Goal: Information Seeking & Learning: Learn about a topic

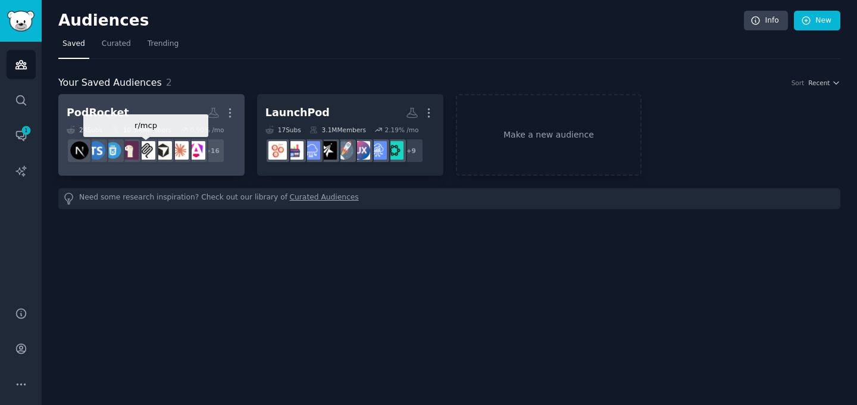
click at [156, 142] on div at bounding box center [145, 150] width 25 height 25
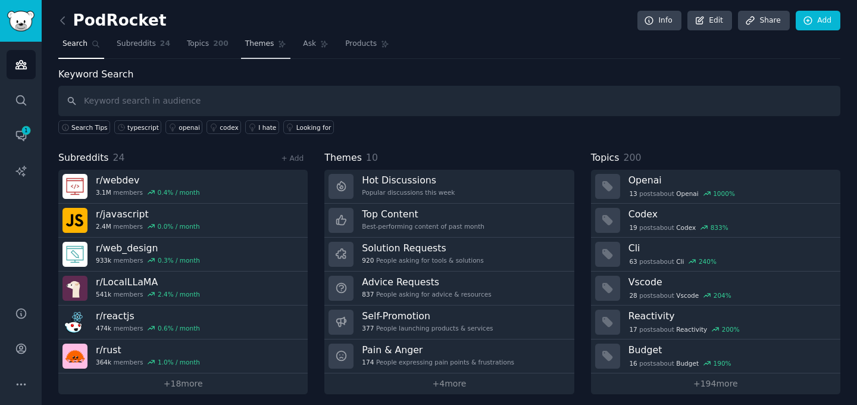
click at [247, 43] on span "Themes" at bounding box center [259, 44] width 29 height 11
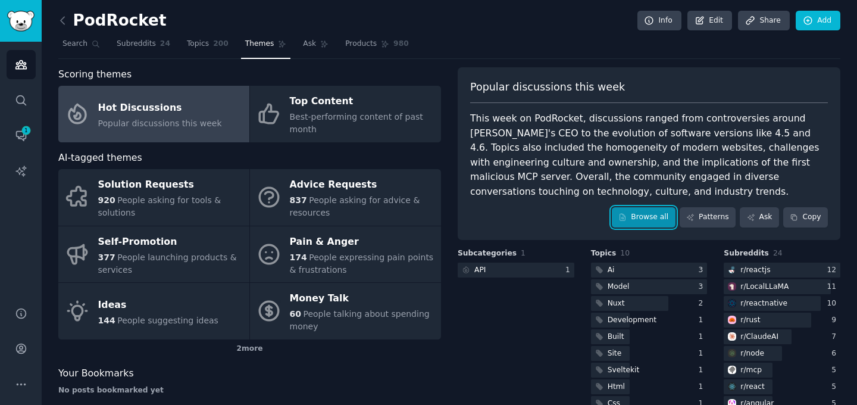
click at [627, 213] on link "Browse all" at bounding box center [644, 217] width 64 height 20
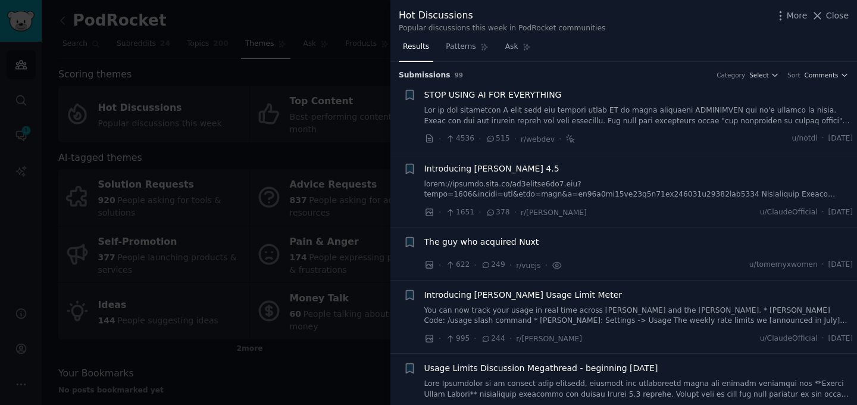
click at [640, 120] on link at bounding box center [638, 115] width 429 height 21
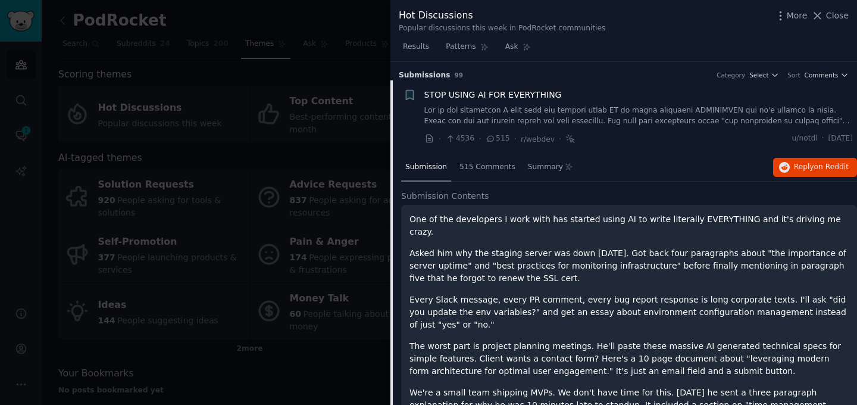
click at [617, 106] on link at bounding box center [638, 115] width 429 height 21
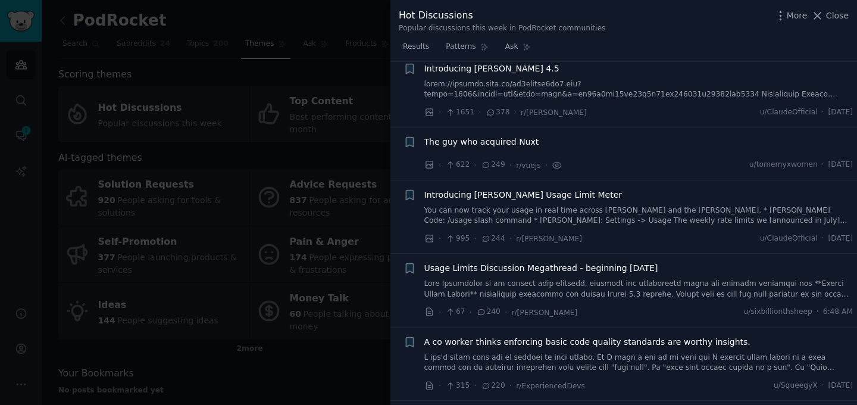
scroll to position [109, 0]
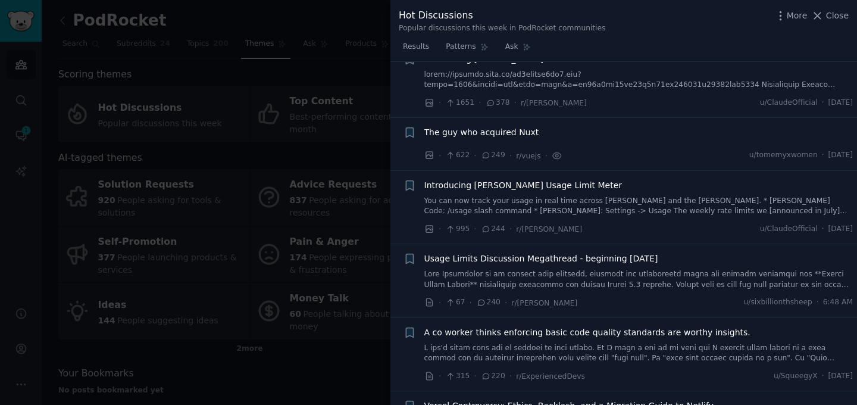
click at [608, 167] on li "+ The guy who acquired Nuxt · 622 · 249 · r/vuejs · u/tomemyxwomen · [DATE]" at bounding box center [623, 144] width 466 height 52
click at [597, 138] on div "The guy who acquired Nuxt" at bounding box center [638, 134] width 429 height 17
click at [573, 137] on div "The guy who acquired Nuxt" at bounding box center [638, 132] width 429 height 12
click at [518, 129] on span "The guy who acquired Nuxt" at bounding box center [481, 132] width 115 height 12
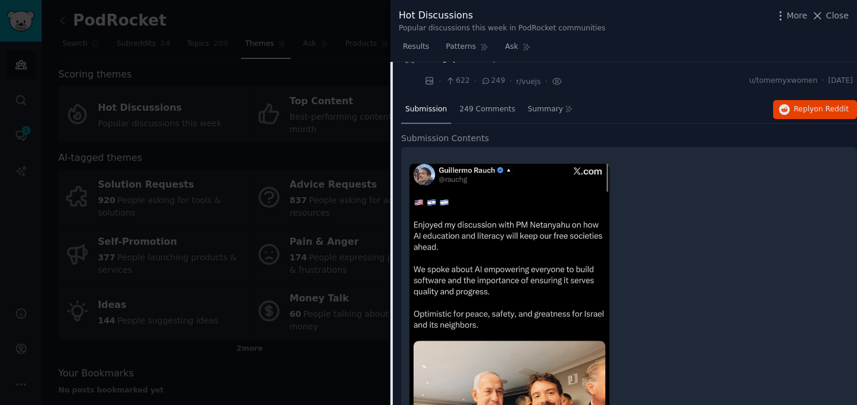
scroll to position [153, 0]
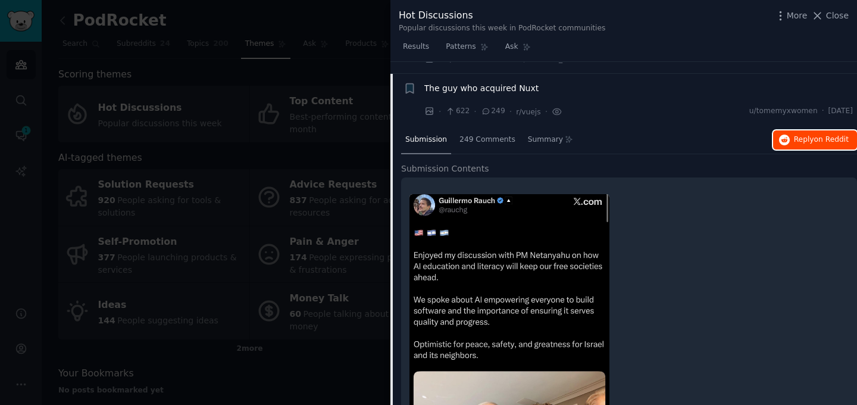
click at [795, 140] on span "Reply on Reddit" at bounding box center [821, 139] width 55 height 11
click at [521, 82] on span "The guy who acquired Nuxt" at bounding box center [481, 88] width 115 height 12
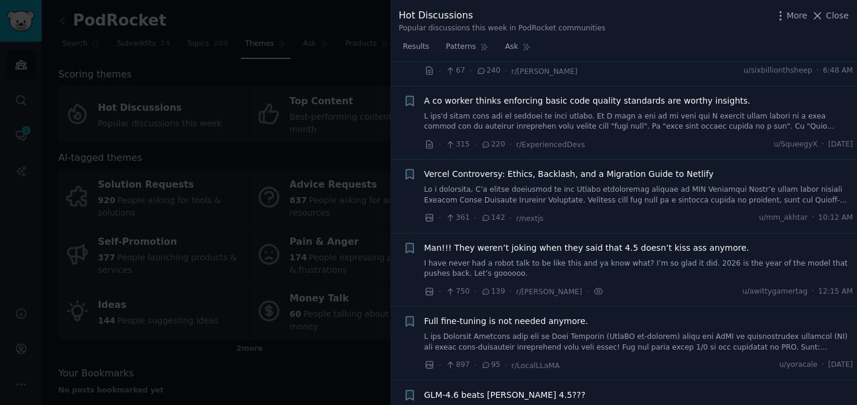
scroll to position [380, 0]
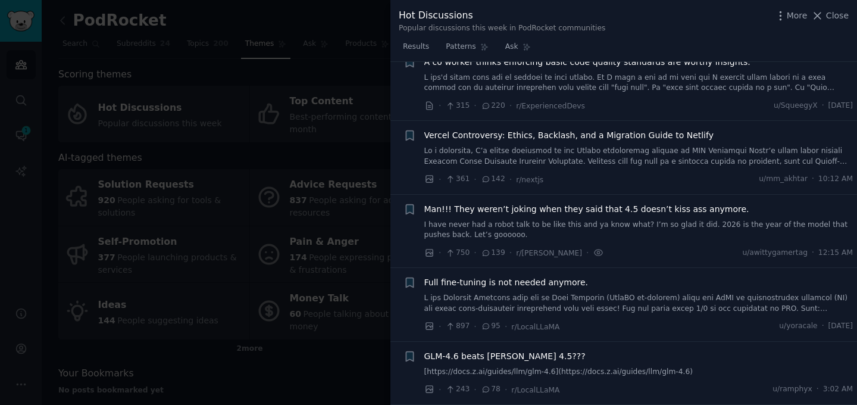
click at [319, 115] on div at bounding box center [428, 202] width 857 height 405
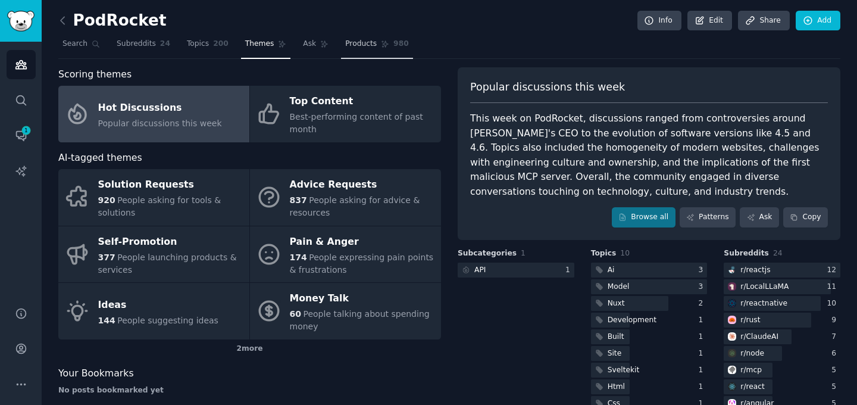
click at [399, 45] on span "980" at bounding box center [400, 44] width 15 height 11
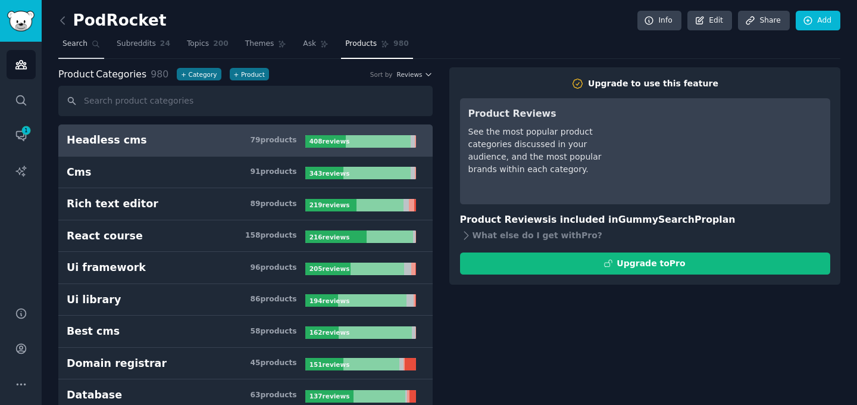
click at [76, 42] on span "Search" at bounding box center [74, 44] width 25 height 11
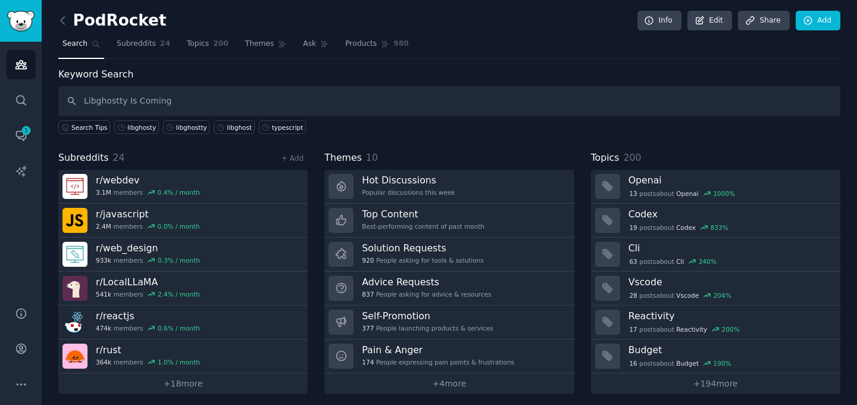
drag, startPoint x: 124, startPoint y: 100, endPoint x: 245, endPoint y: 103, distance: 120.2
click at [245, 103] on input "Libghostty Is Coming" at bounding box center [449, 101] width 782 height 30
type input "Libghostty"
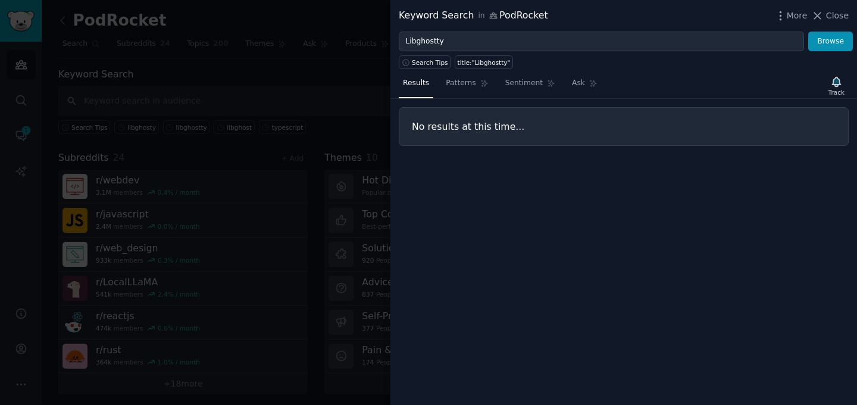
click at [264, 152] on div at bounding box center [428, 202] width 857 height 405
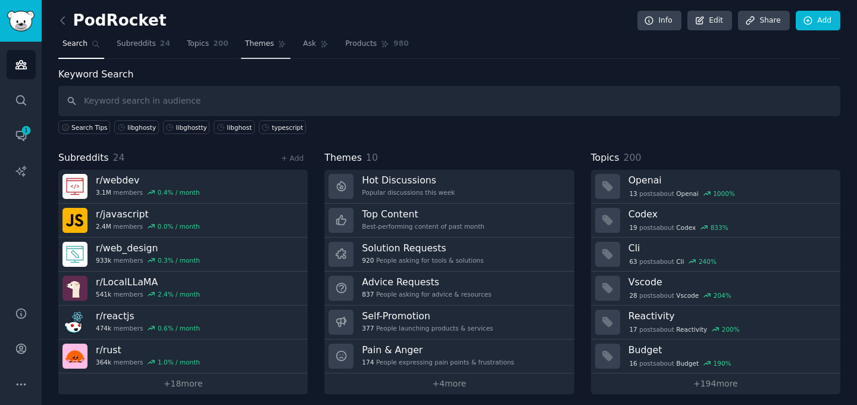
click at [242, 39] on link "Themes" at bounding box center [266, 47] width 50 height 24
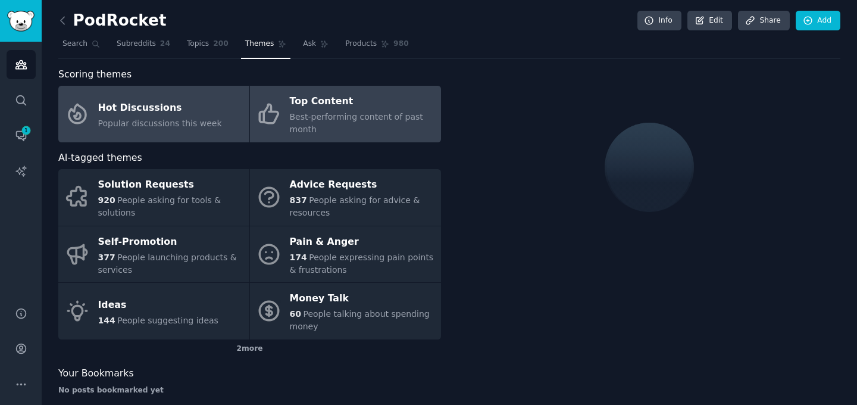
click at [295, 113] on span "Best-performing content of past month" at bounding box center [356, 123] width 133 height 22
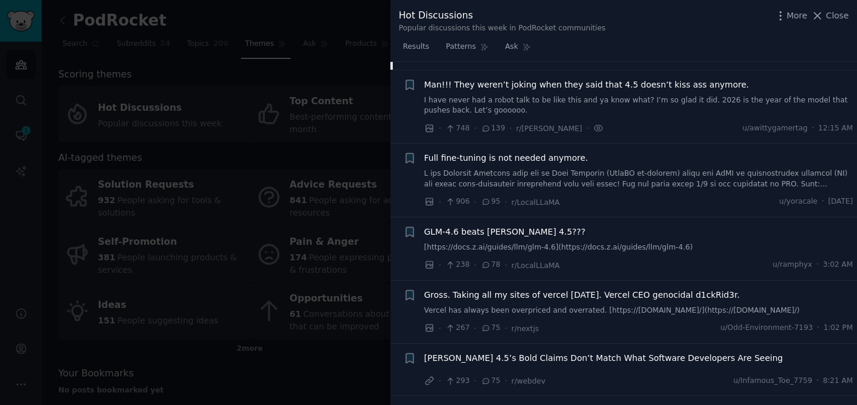
scroll to position [1029, 0]
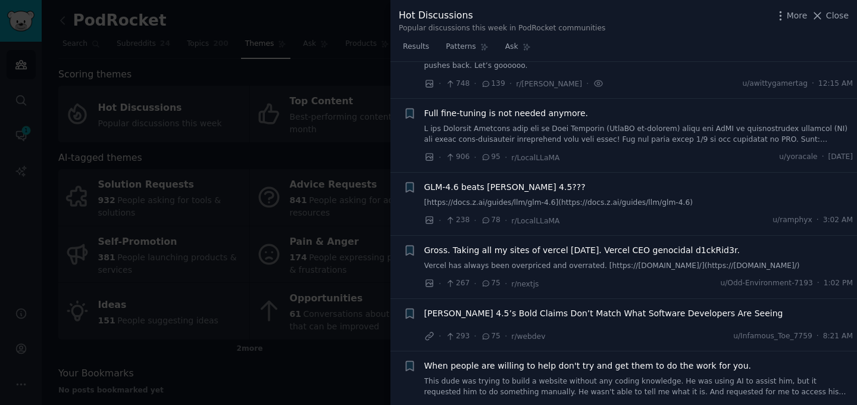
click at [672, 259] on div "Gross. Taking all my sites of vercel today. Vercel CEO genocidal d1ckRid3r. Ver…" at bounding box center [638, 267] width 429 height 46
click at [654, 244] on span "Gross. Taking all my sites of vercel [DATE]. Vercel CEO genocidal d1ckRid3r." at bounding box center [581, 250] width 315 height 12
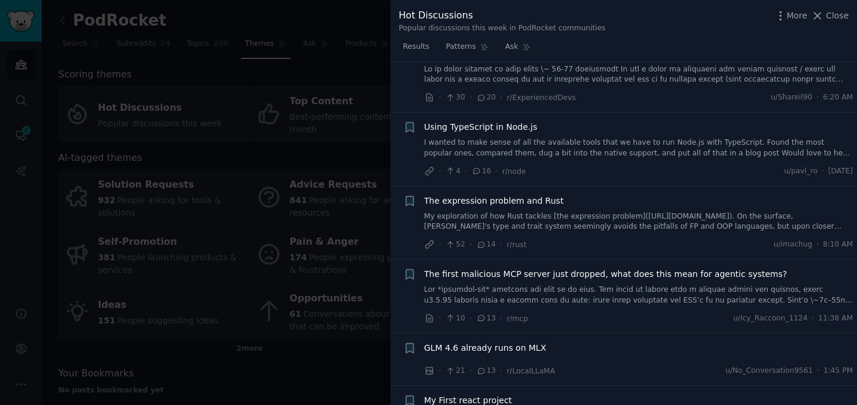
scroll to position [2231, 0]
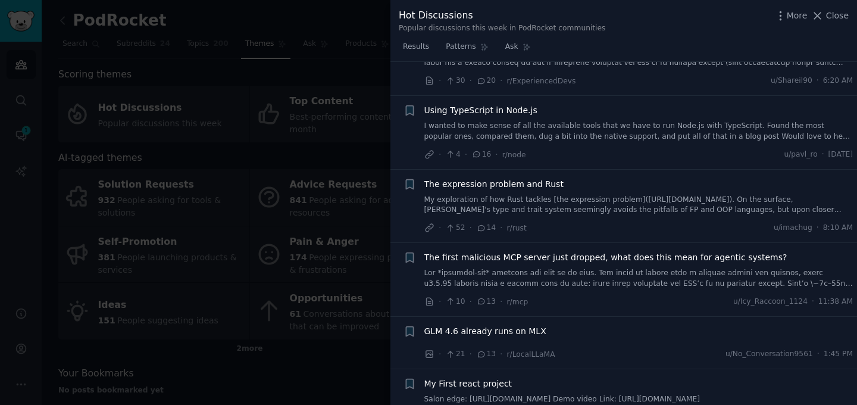
click at [642, 115] on div "Using TypeScript in Node.js" at bounding box center [638, 110] width 429 height 12
click at [641, 136] on link "I wanted to make sense of all the available tools that we have to run Node.js w…" at bounding box center [638, 131] width 429 height 21
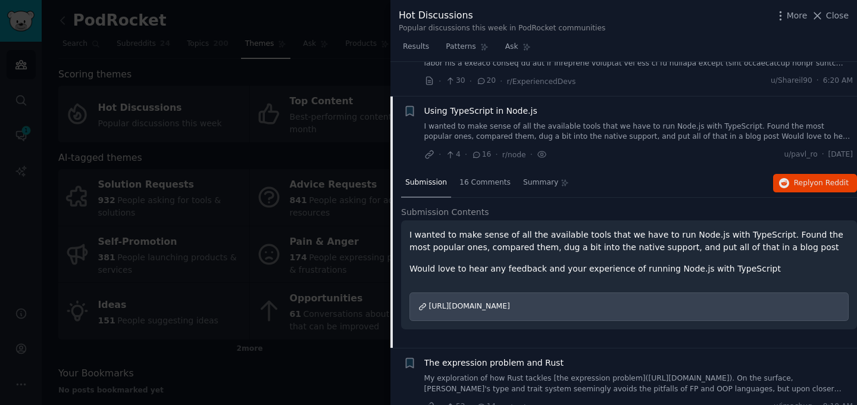
scroll to position [1878, 0]
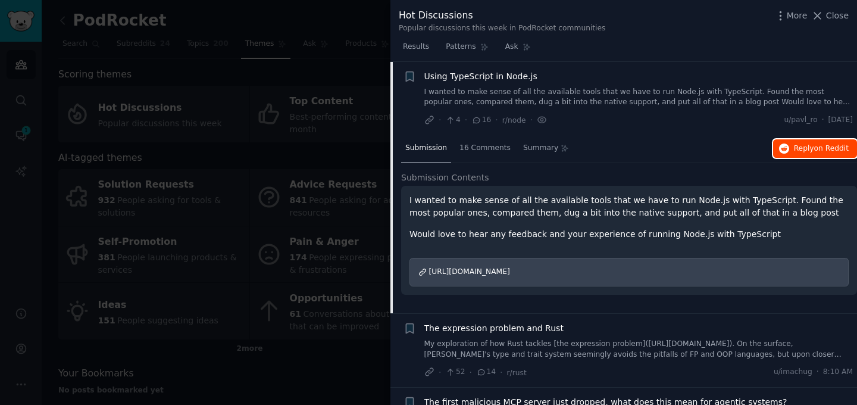
click at [835, 146] on span "on Reddit" at bounding box center [831, 148] width 35 height 8
click at [307, 76] on div at bounding box center [428, 202] width 857 height 405
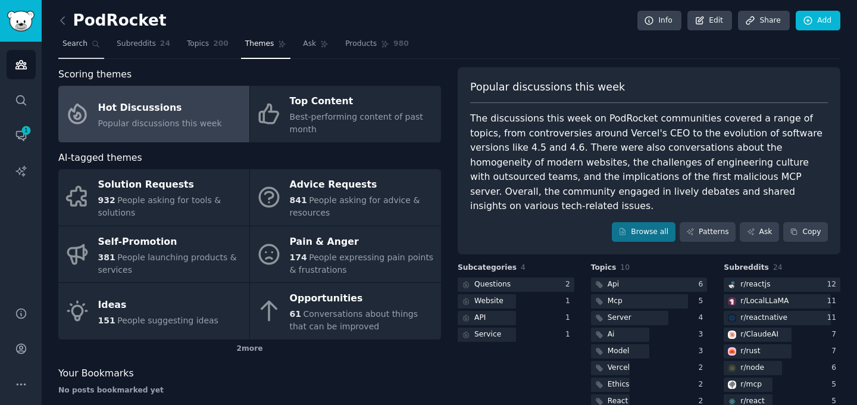
click at [76, 46] on span "Search" at bounding box center [74, 44] width 25 height 11
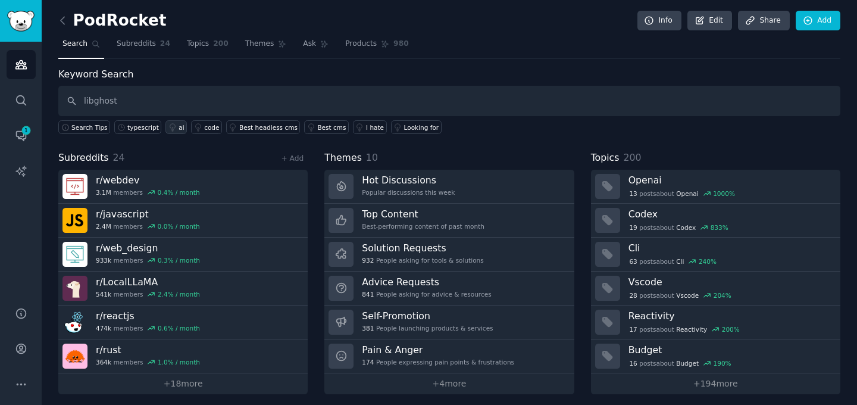
type input "libghost"
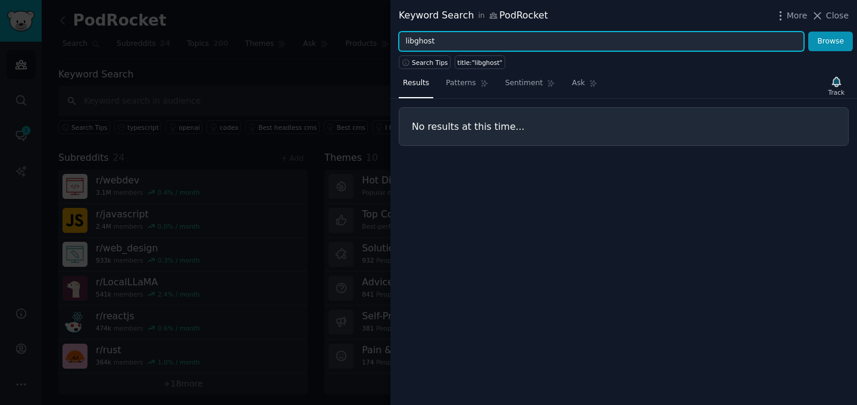
click at [487, 51] on input "libghost" at bounding box center [601, 42] width 405 height 20
click at [808, 32] on button "Browse" at bounding box center [830, 42] width 45 height 20
click at [465, 43] on input "libghostty" at bounding box center [601, 42] width 405 height 20
type input "libghosty"
click at [808, 32] on button "Browse" at bounding box center [830, 42] width 45 height 20
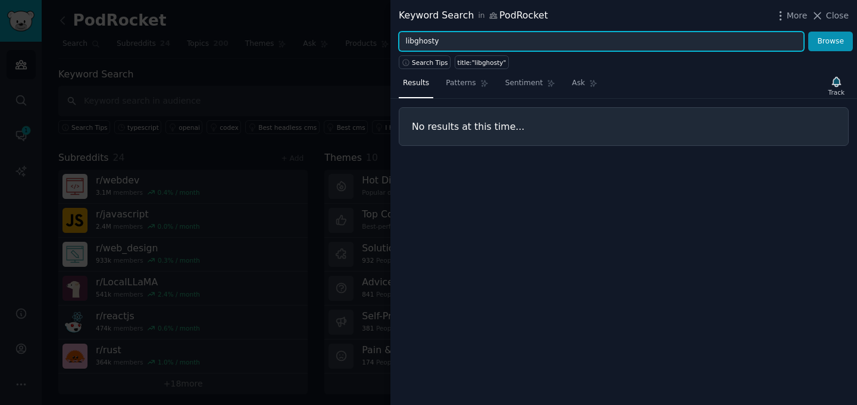
click at [488, 45] on input "libghosty" at bounding box center [601, 42] width 405 height 20
